Goal: Check status

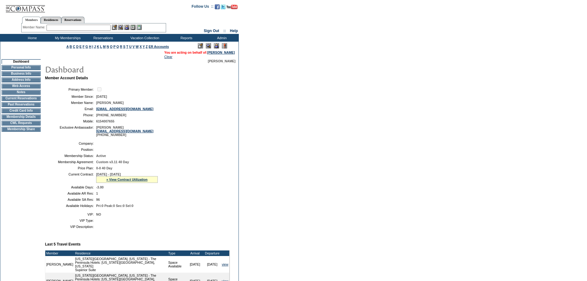
scroll to position [185, 0]
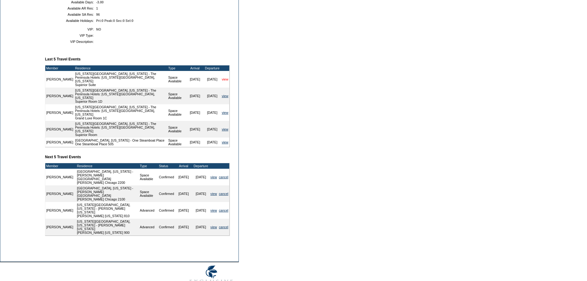
click at [223, 81] on link "view" at bounding box center [225, 79] width 6 height 4
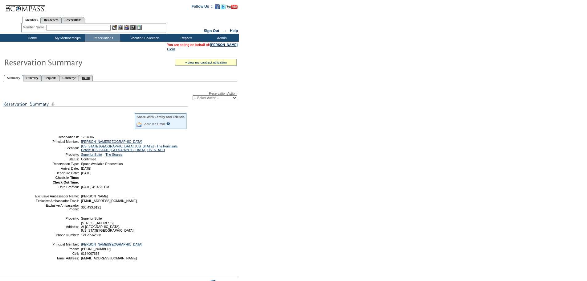
click at [93, 77] on link "Detail" at bounding box center [86, 78] width 14 height 6
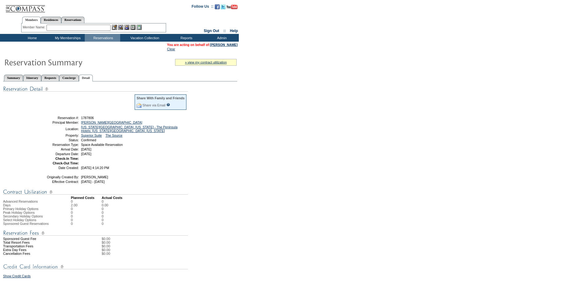
scroll to position [185, 0]
